Goal: Information Seeking & Learning: Learn about a topic

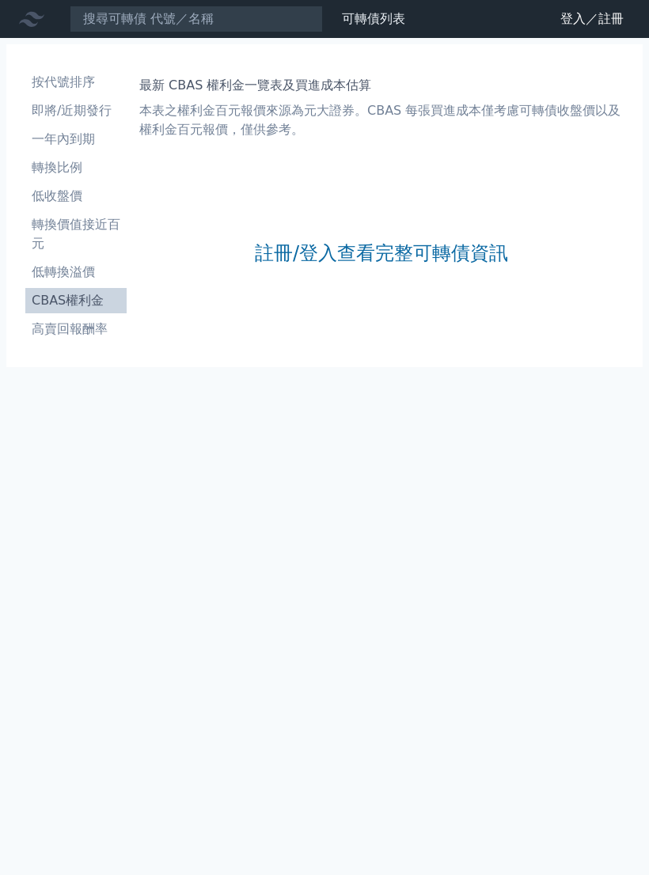
click at [408, 244] on link "註冊/登入查看完整可轉債資訊" at bounding box center [381, 253] width 253 height 25
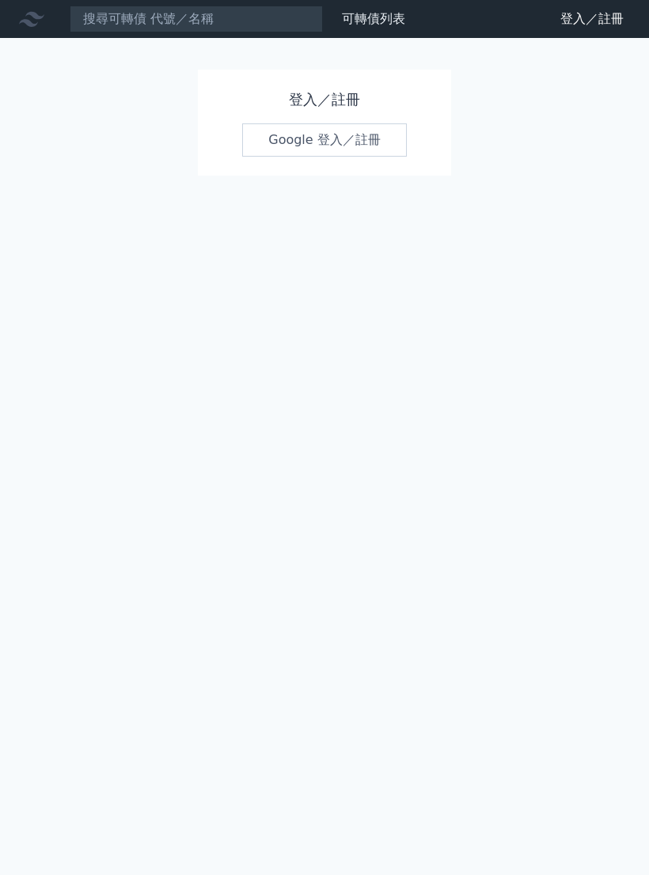
click at [353, 138] on link "Google 登入／註冊" at bounding box center [324, 139] width 165 height 33
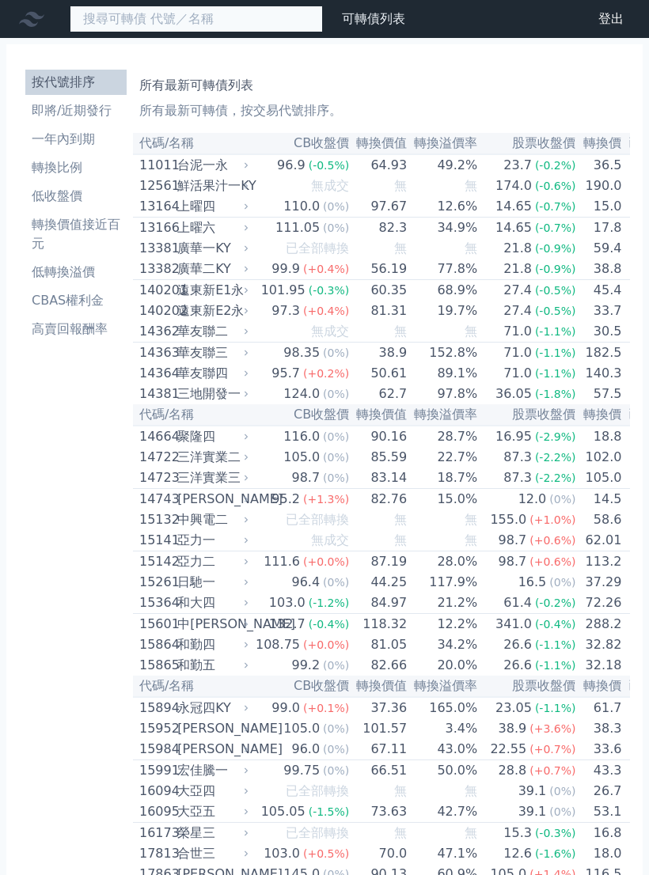
click at [148, 19] on input at bounding box center [196, 19] width 253 height 27
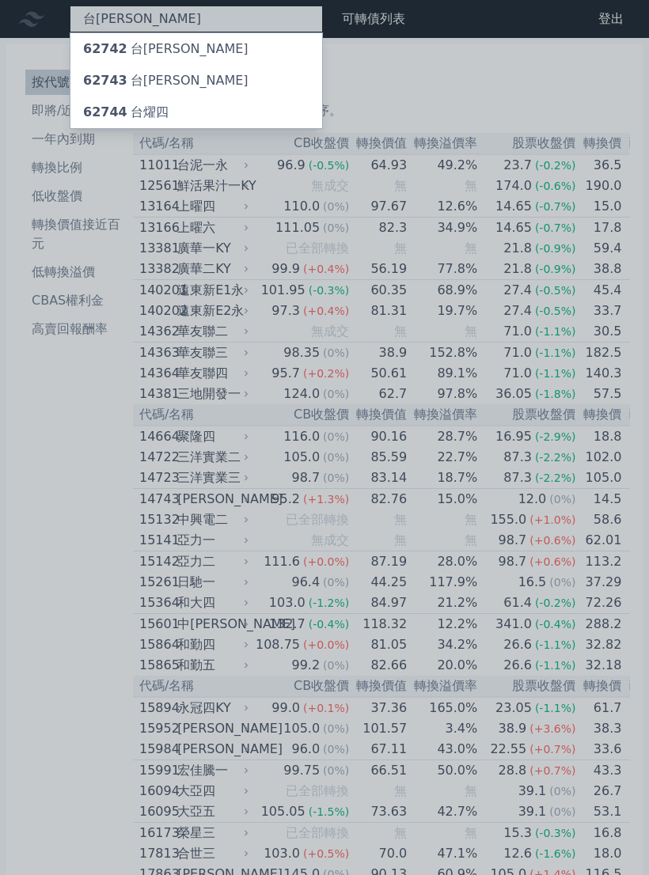
type input "台[PERSON_NAME]"
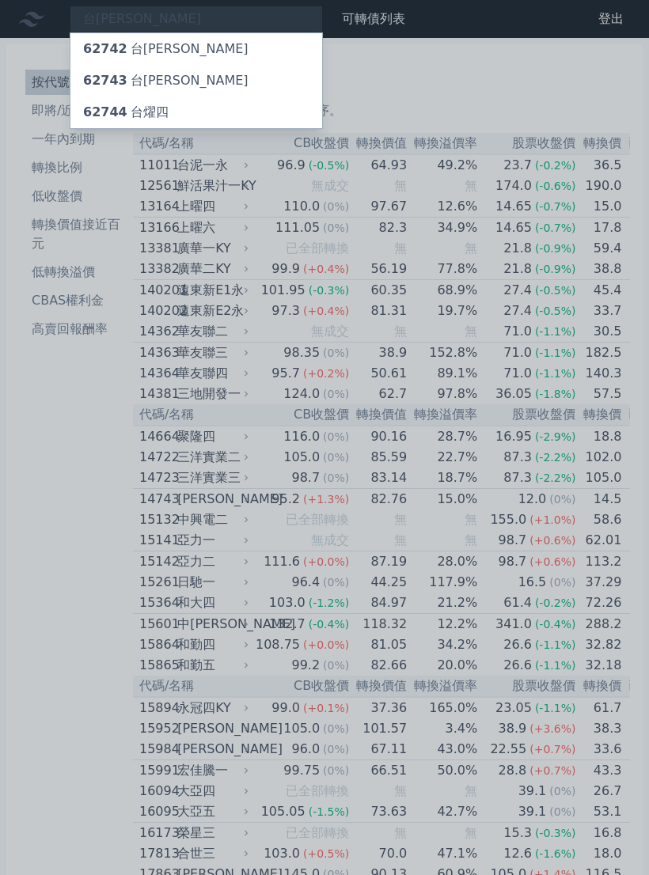
click at [183, 114] on div "62744 台[PERSON_NAME]" at bounding box center [196, 113] width 252 height 32
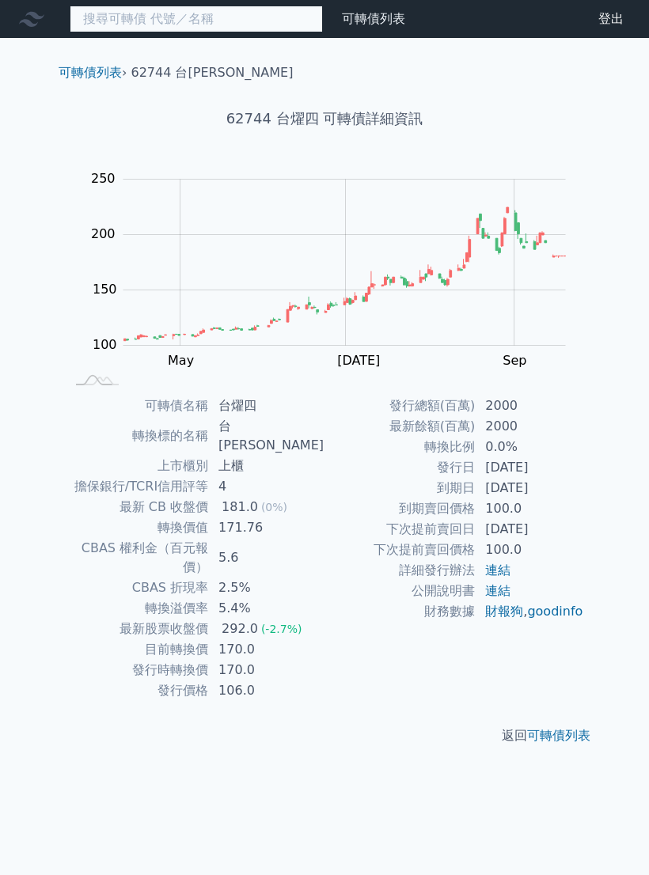
click at [196, 16] on input at bounding box center [196, 19] width 253 height 27
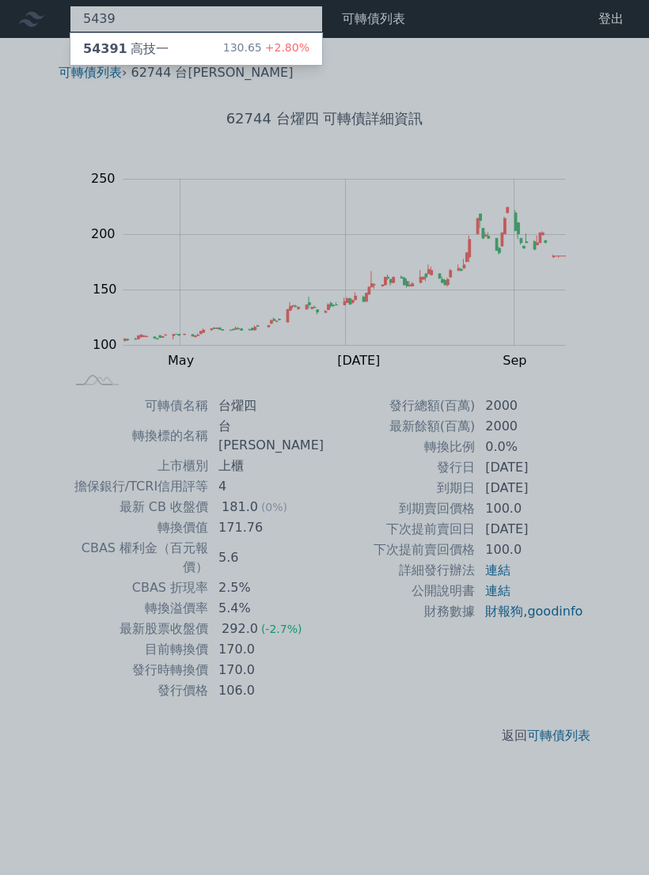
type input "5439"
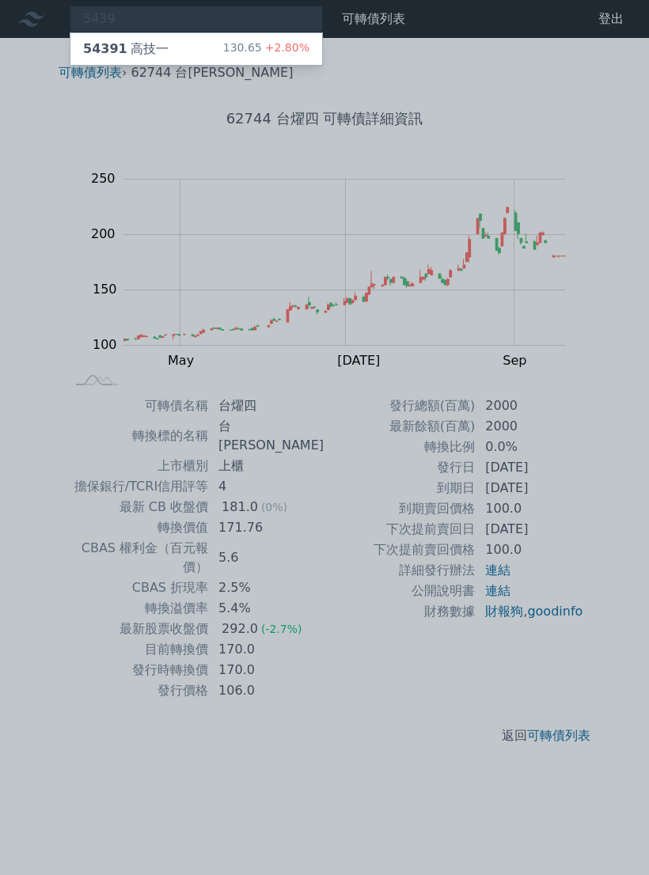
click at [283, 35] on div "54391 高技一 130.65 +2.80%" at bounding box center [196, 49] width 252 height 32
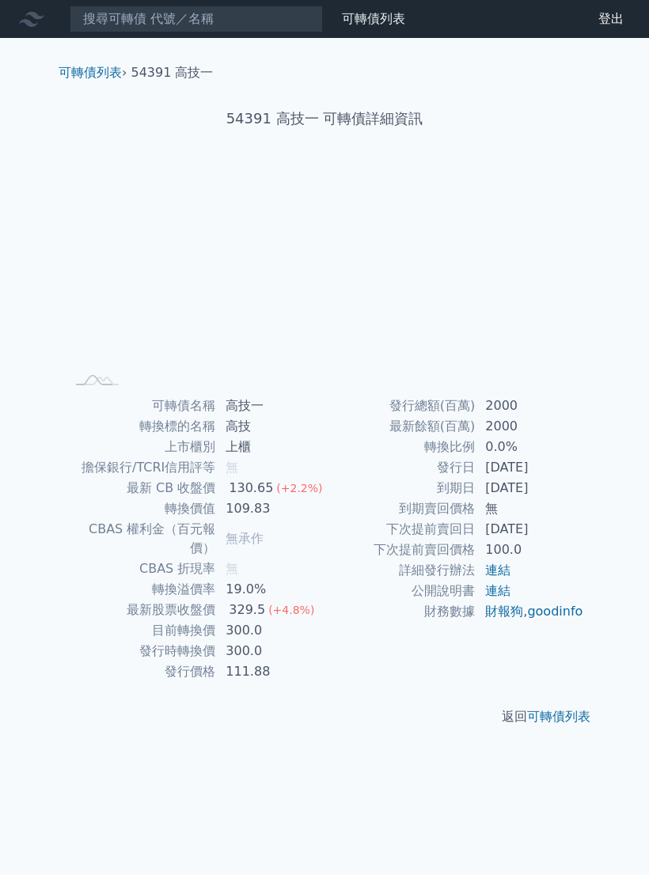
click at [279, 43] on div "可轉債列表 › 54391 高技一" at bounding box center [324, 60] width 557 height 44
